Goal: Check status: Check status

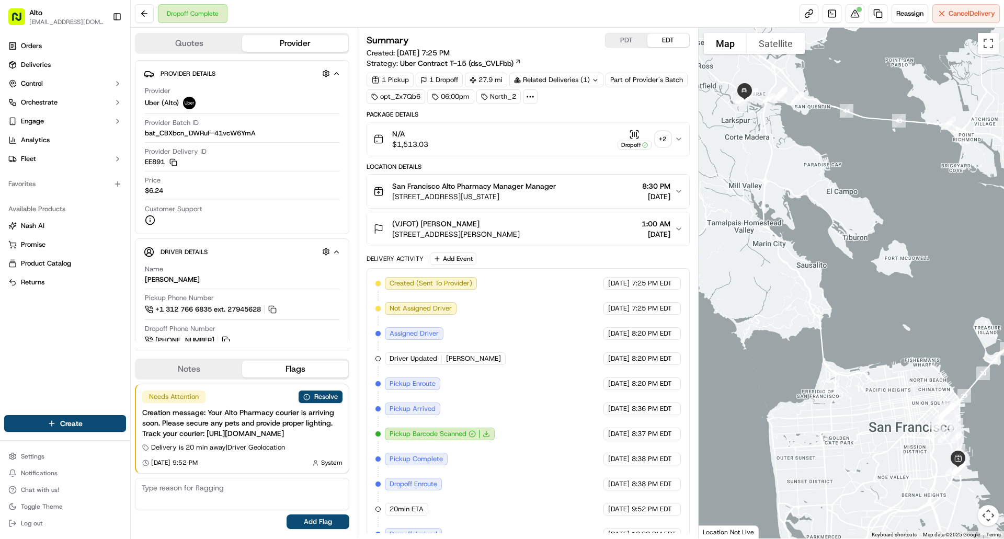
scroll to position [66, 0]
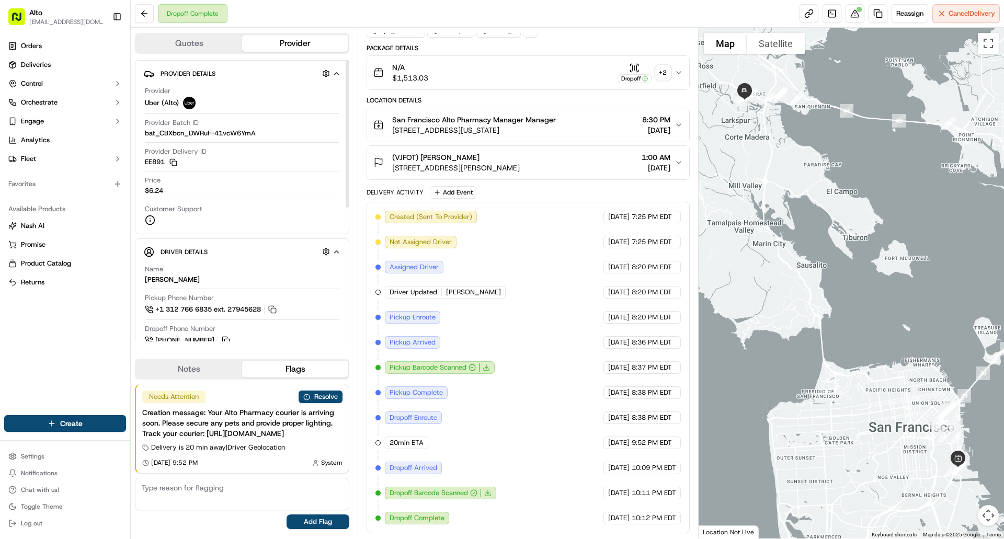
click at [215, 361] on button "Notes" at bounding box center [189, 369] width 106 height 17
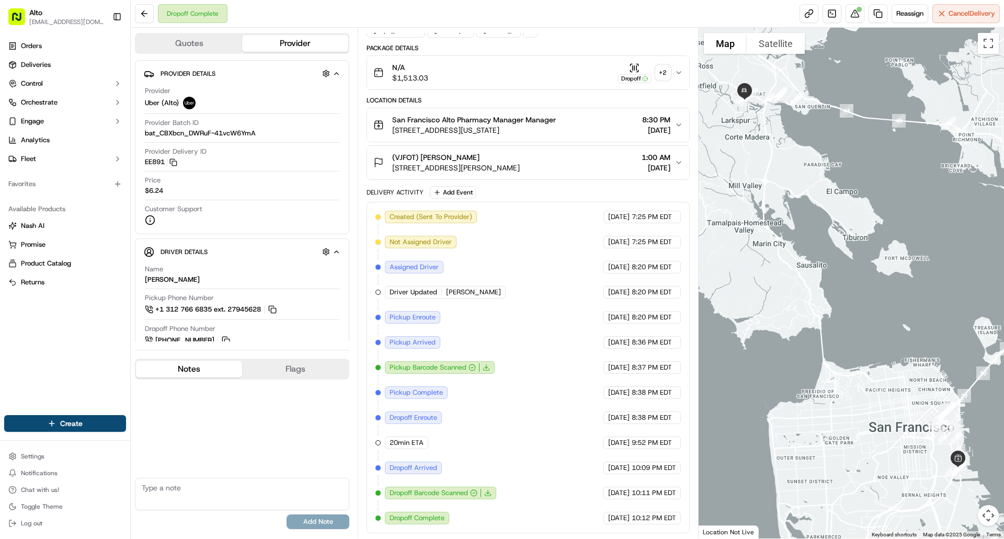
click at [263, 362] on button "Flags" at bounding box center [295, 369] width 106 height 17
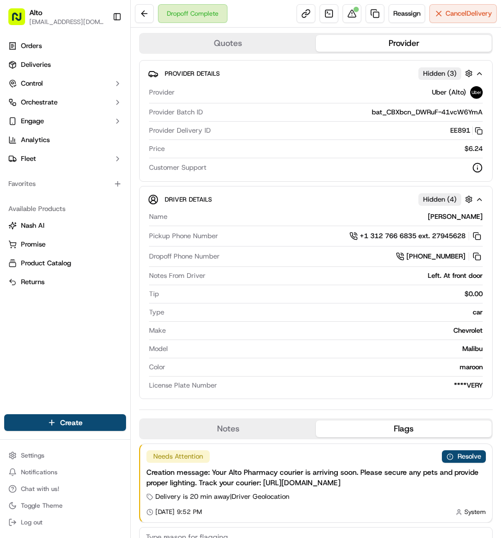
scroll to position [0, 0]
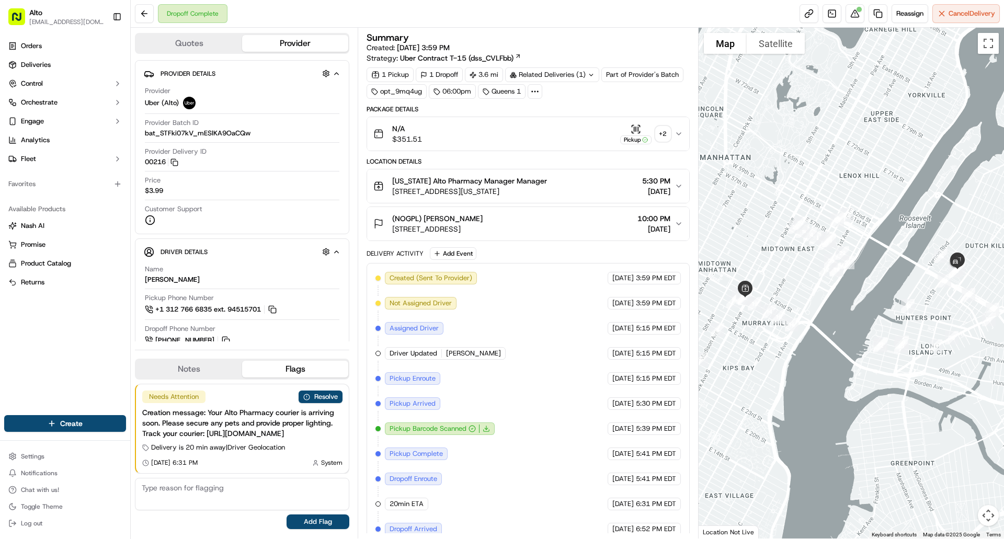
click at [677, 137] on icon "button" at bounding box center [678, 134] width 8 height 8
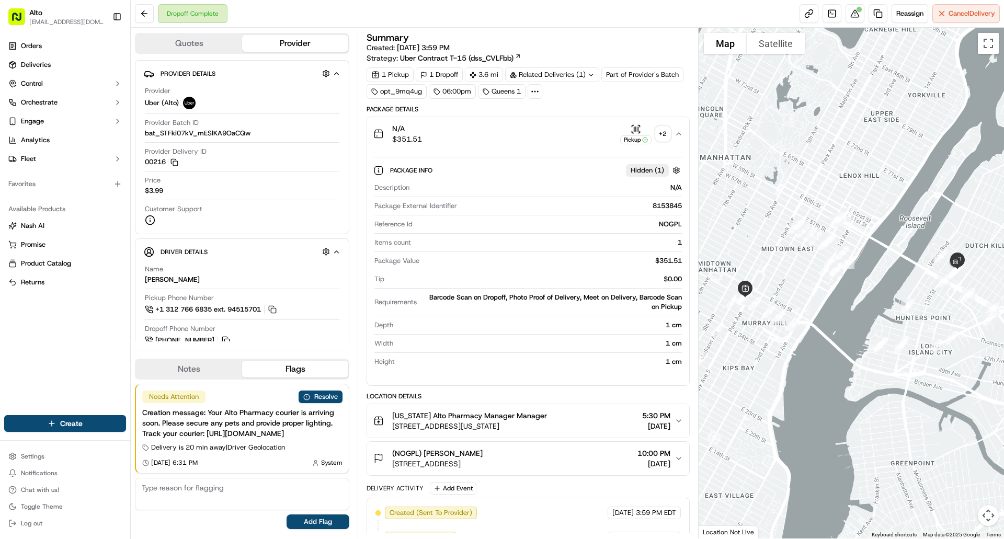
click at [677, 133] on icon "button" at bounding box center [678, 134] width 8 height 8
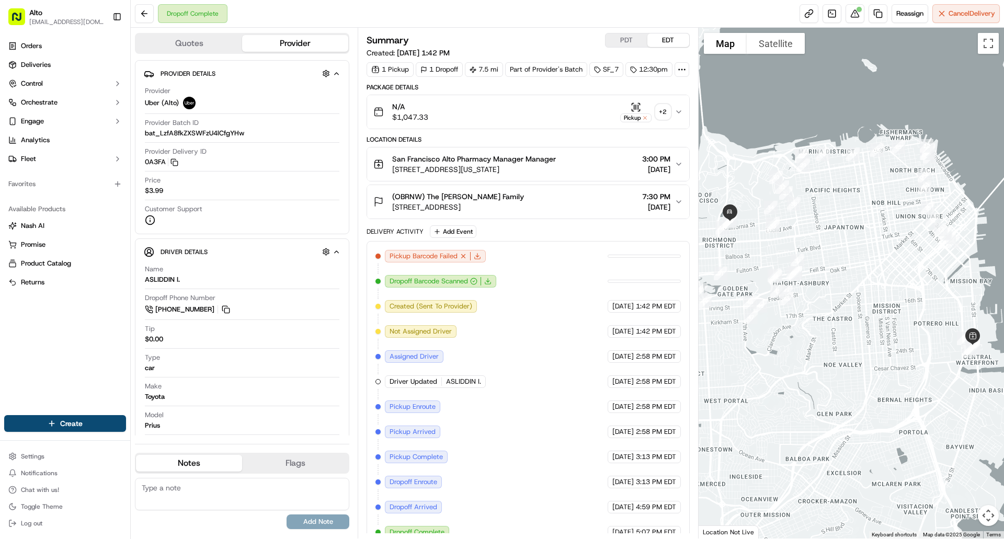
click at [551, 212] on div "(OBRNW) The [PERSON_NAME] Family [STREET_ADDRESS] 7:30 PM [DATE]" at bounding box center [523, 201] width 301 height 21
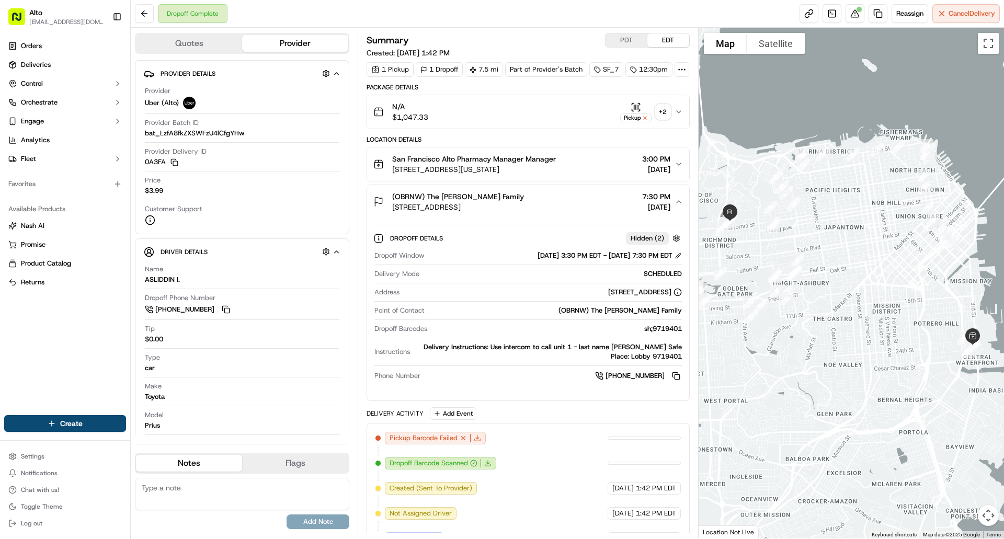
click at [551, 212] on div "(OBRNW) The [PERSON_NAME] Family [STREET_ADDRESS] 7:30 PM [DATE]" at bounding box center [523, 201] width 301 height 21
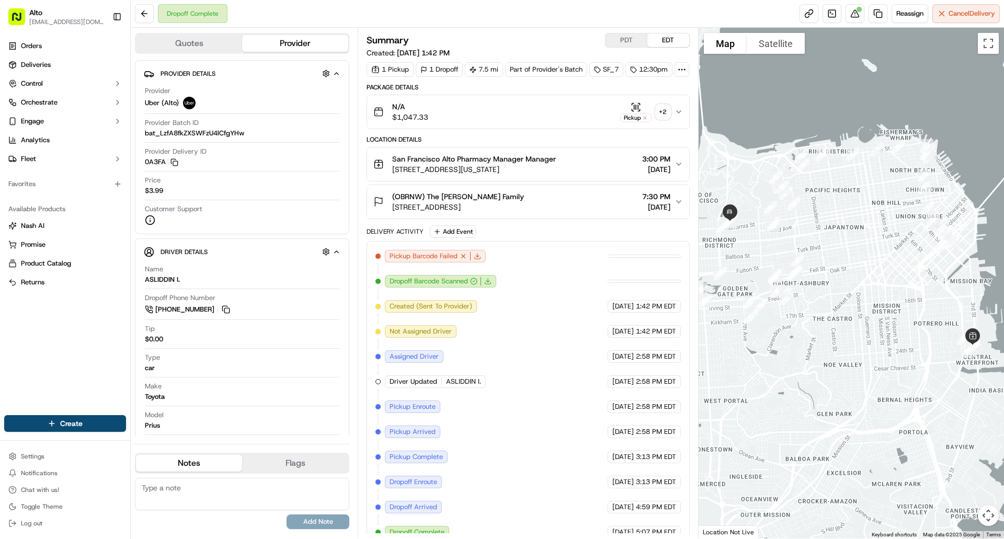
click at [537, 164] on span "San Francisco Alto Pharmacy Manager Manager" at bounding box center [474, 159] width 164 height 10
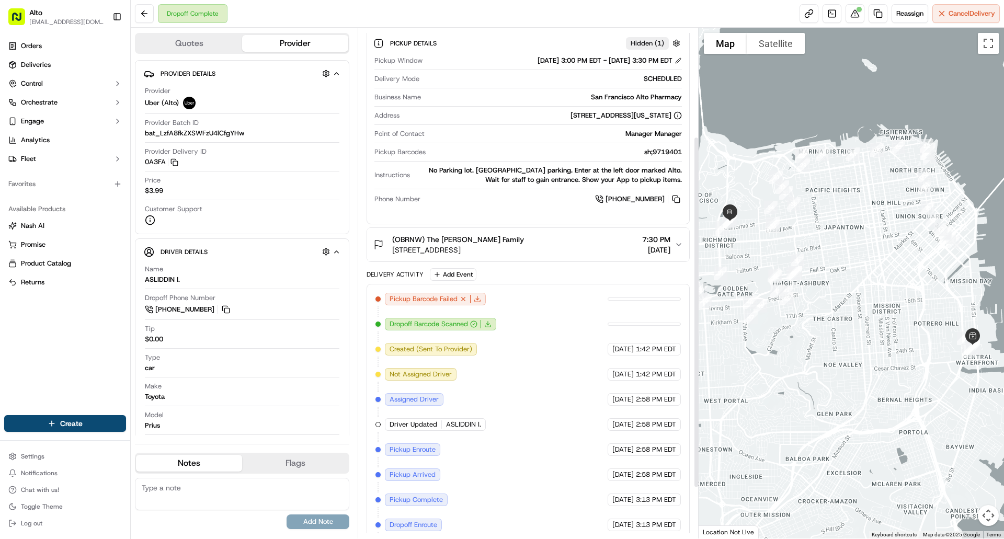
scroll to position [157, 0]
